Goal: Contribute content: Contribute content

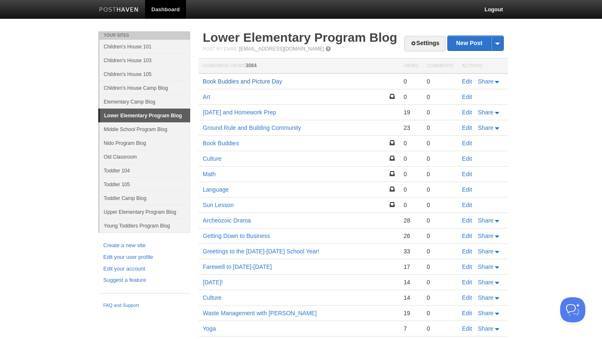
click at [242, 81] on link "Book Buddies and Picture Day" at bounding box center [242, 81] width 79 height 7
click at [463, 45] on link "New Post" at bounding box center [476, 43] width 56 height 15
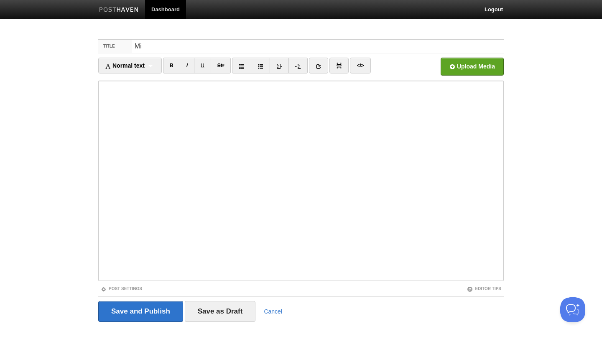
type input "M"
type input "Montessori at Home"
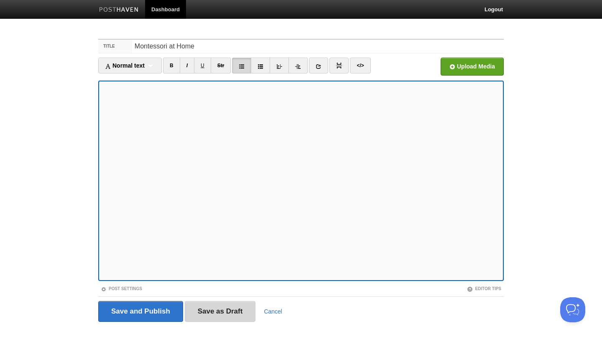
click at [222, 310] on input "Save as Draft" at bounding box center [220, 311] width 71 height 21
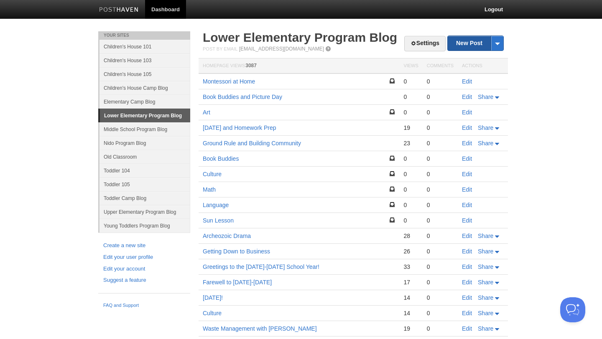
click at [468, 40] on link "New Post" at bounding box center [476, 43] width 56 height 15
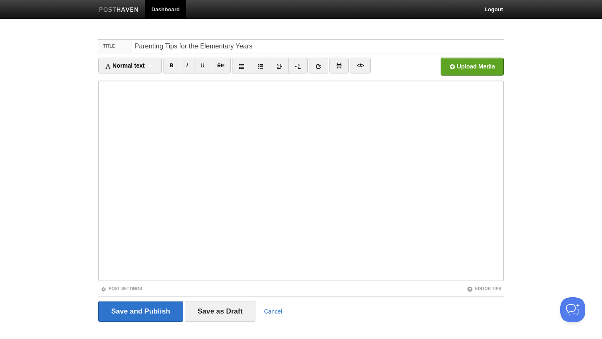
type input "Parenting Tips for the Elementary Years"
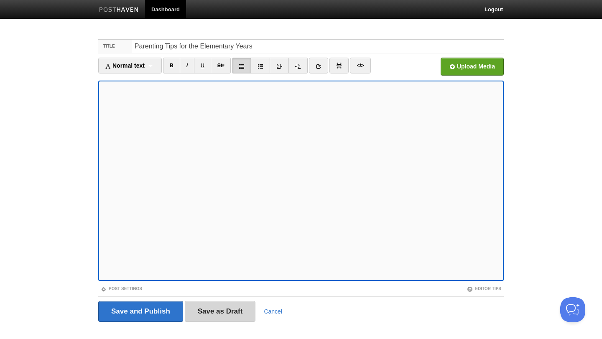
click at [227, 314] on input "Save as Draft" at bounding box center [220, 311] width 71 height 21
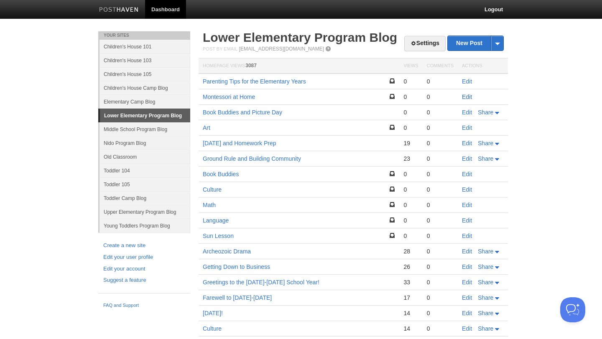
click at [466, 97] on link "Edit" at bounding box center [467, 97] width 10 height 7
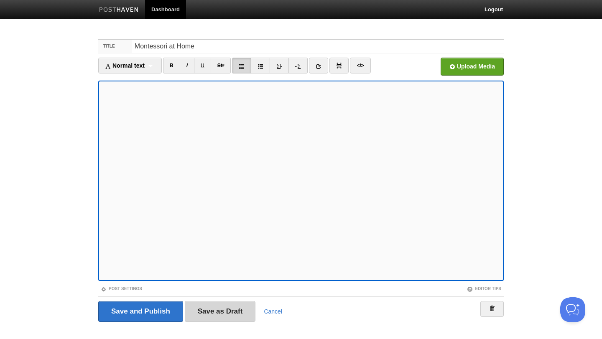
click at [219, 310] on input "Save as Draft" at bounding box center [220, 311] width 71 height 21
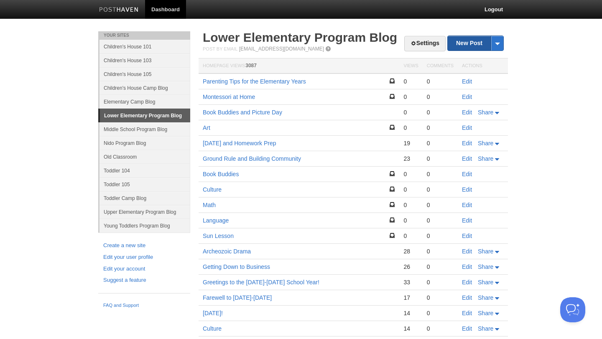
click at [466, 43] on link "New Post" at bounding box center [476, 43] width 56 height 15
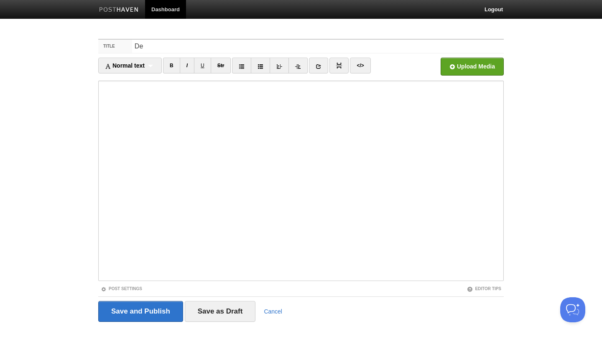
type input "D"
type input "Child Development in LE"
click at [232, 315] on input "Save as Draft" at bounding box center [220, 311] width 71 height 21
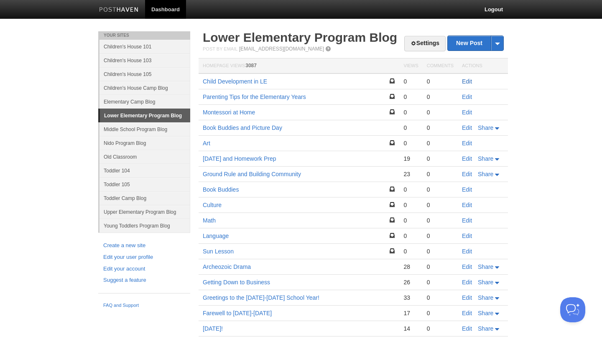
click at [466, 82] on link "Edit" at bounding box center [467, 81] width 10 height 7
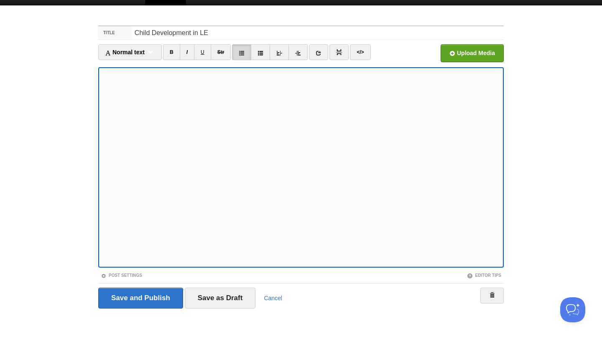
scroll to position [14, 0]
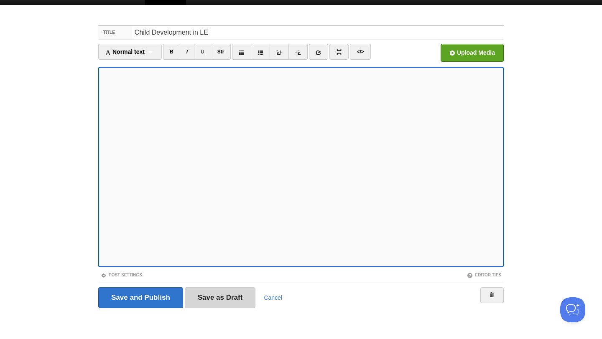
click at [214, 301] on input "Save as Draft" at bounding box center [220, 298] width 71 height 21
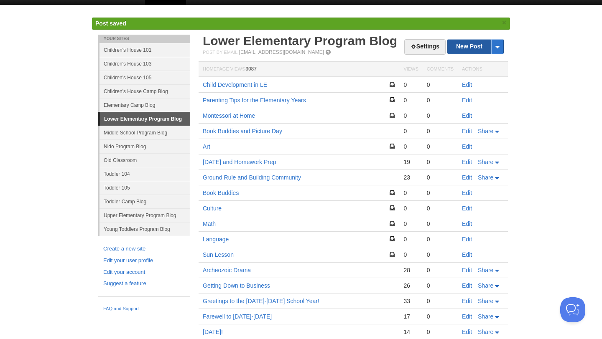
click at [474, 43] on link "New Post" at bounding box center [476, 46] width 56 height 15
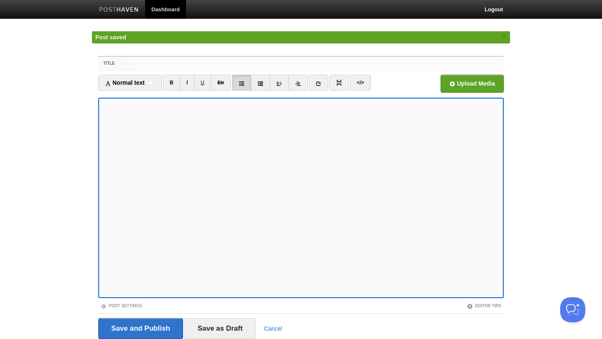
click at [136, 66] on input "Title" at bounding box center [318, 63] width 372 height 13
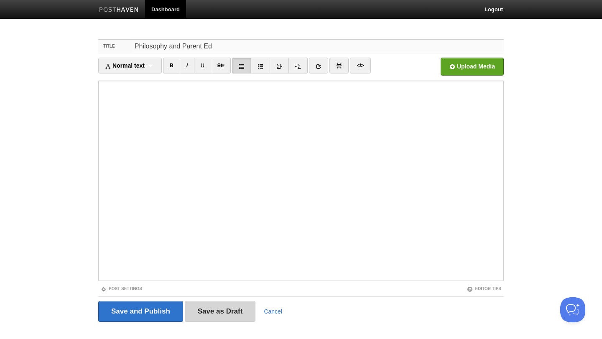
type input "Philosophy and Parent Ed"
click at [215, 319] on input "Save as Draft" at bounding box center [220, 311] width 71 height 21
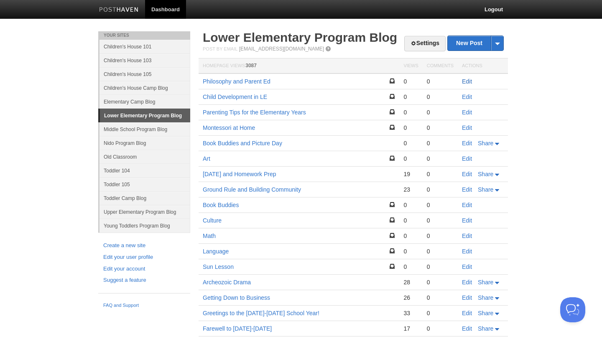
click at [470, 79] on link "Edit" at bounding box center [467, 81] width 10 height 7
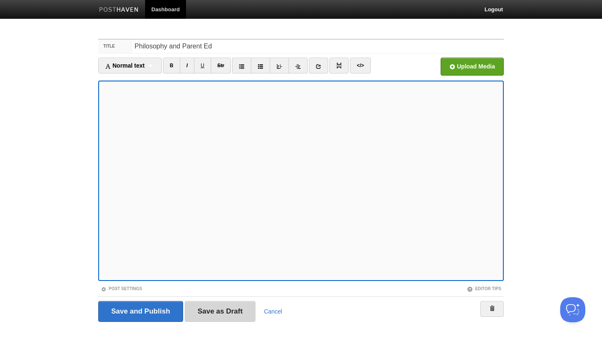
click at [219, 311] on input "Save as Draft" at bounding box center [220, 311] width 71 height 21
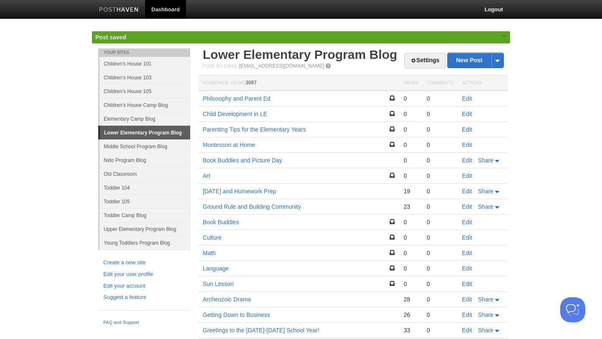
click at [470, 129] on link "Edit" at bounding box center [467, 129] width 10 height 7
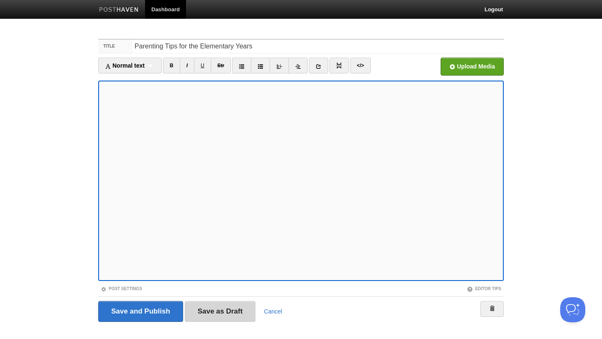
click at [222, 317] on input "Save as Draft" at bounding box center [220, 311] width 71 height 21
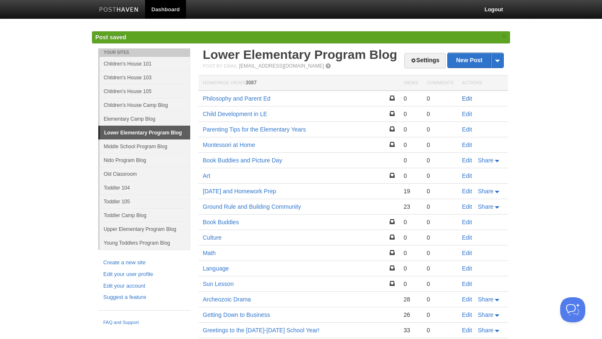
click at [466, 99] on link "Edit" at bounding box center [467, 98] width 10 height 7
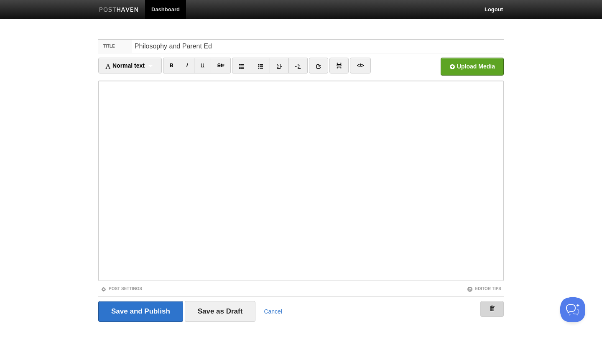
click at [494, 308] on span at bounding box center [492, 309] width 6 height 6
